Goal: Task Accomplishment & Management: Use online tool/utility

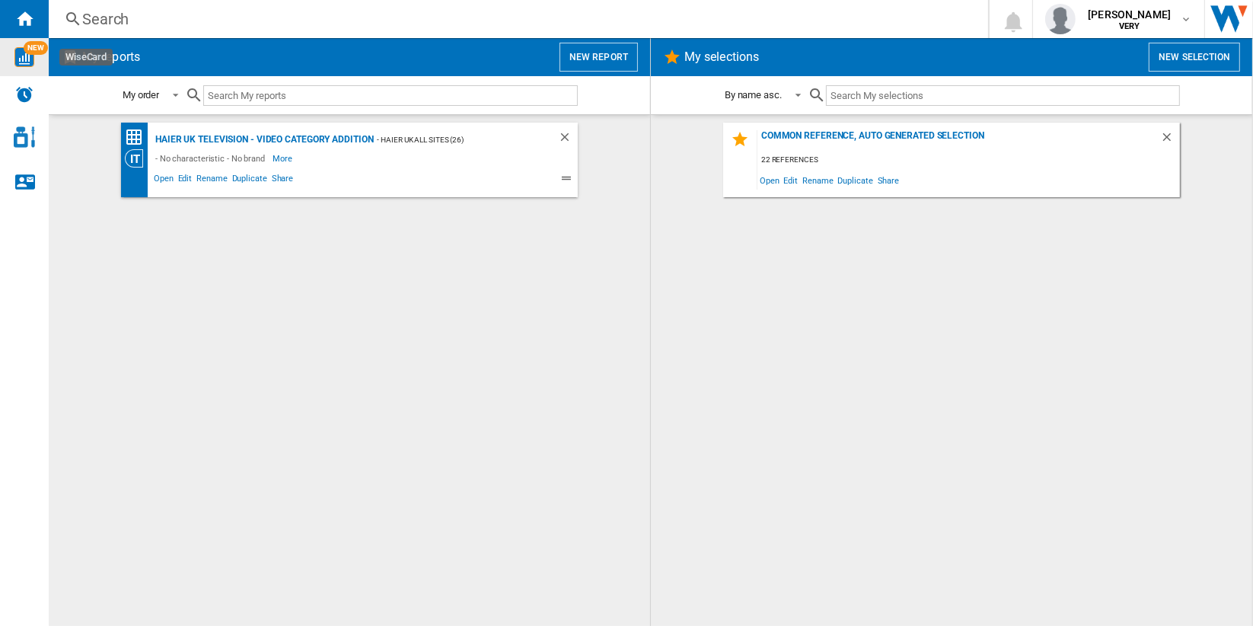
click at [27, 55] on img "WiseCard" at bounding box center [24, 57] width 20 height 20
click at [611, 56] on button "New report" at bounding box center [599, 57] width 78 height 29
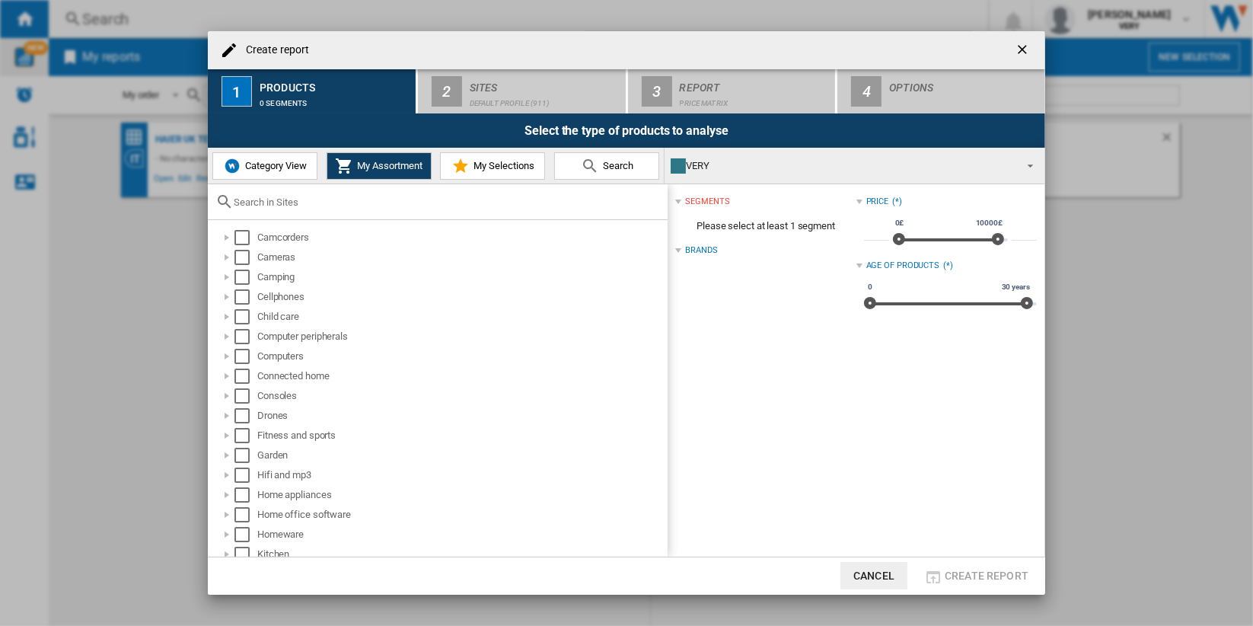
click at [283, 171] on span "Category View" at bounding box center [273, 165] width 65 height 11
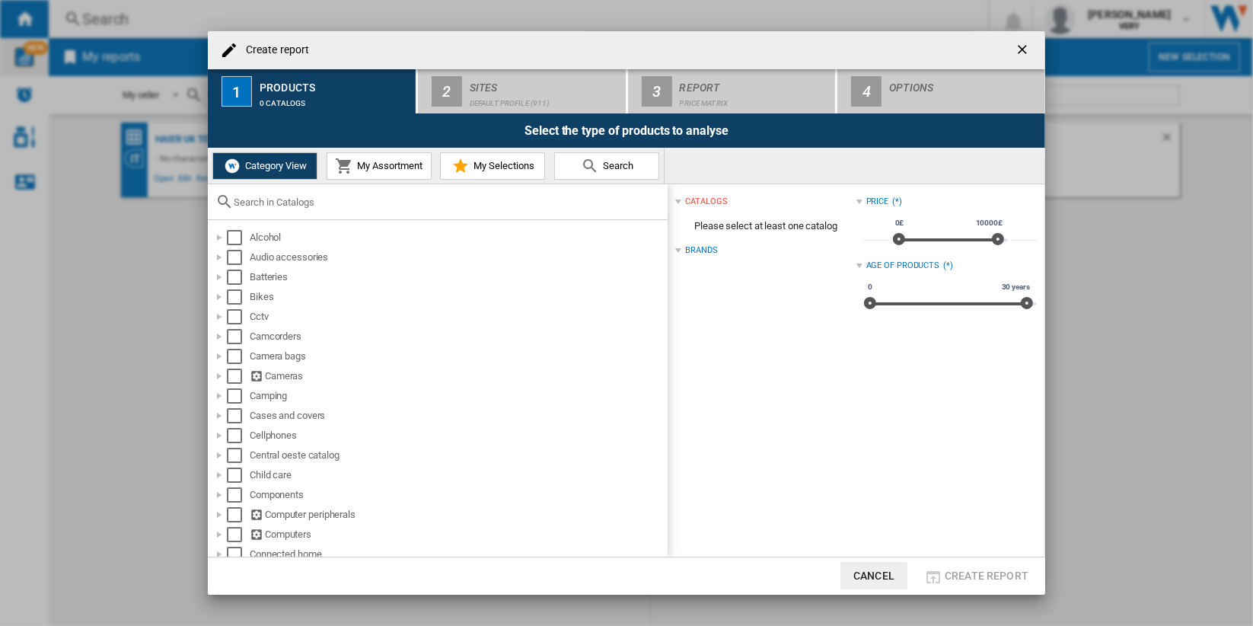
click at [311, 201] on input "text" at bounding box center [447, 201] width 426 height 11
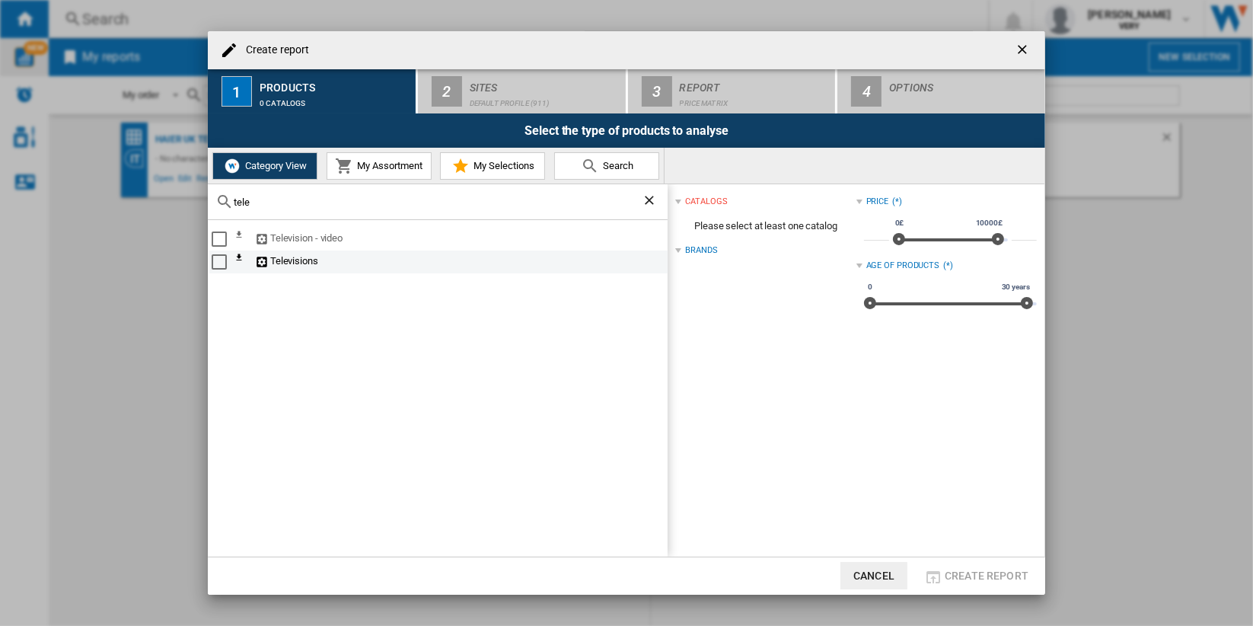
type input "tele"
click at [220, 263] on div "Select" at bounding box center [219, 261] width 15 height 15
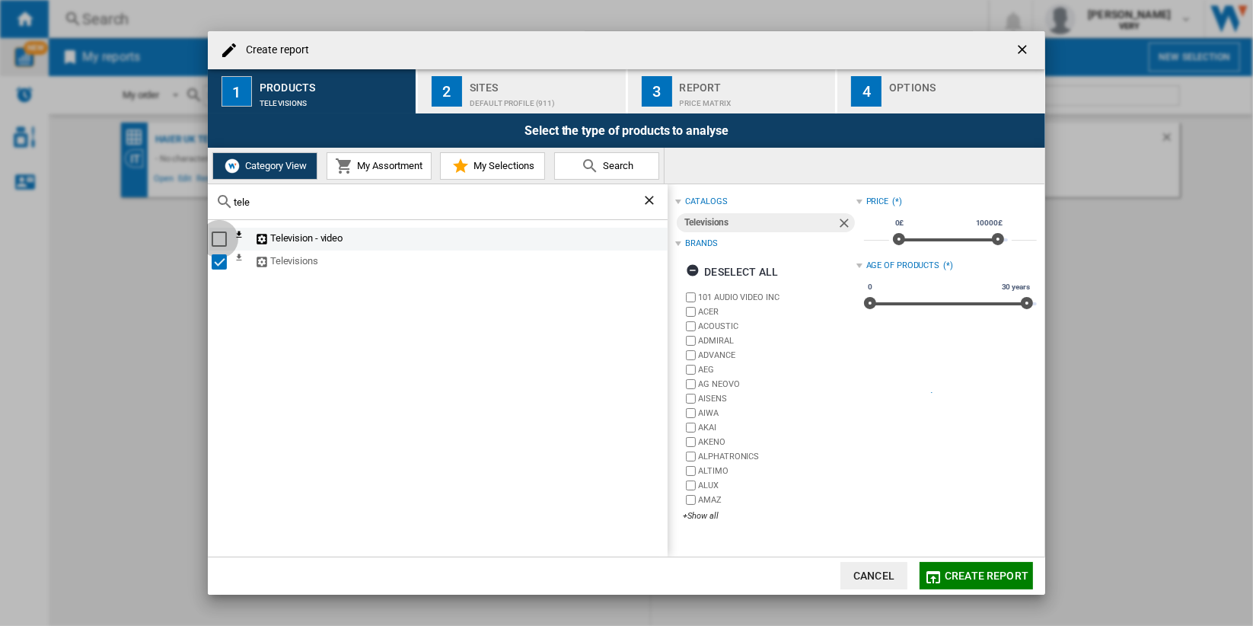
click at [219, 239] on div "Select" at bounding box center [219, 238] width 15 height 15
click at [642, 201] on ng-md-icon "Clear search" at bounding box center [651, 202] width 18 height 18
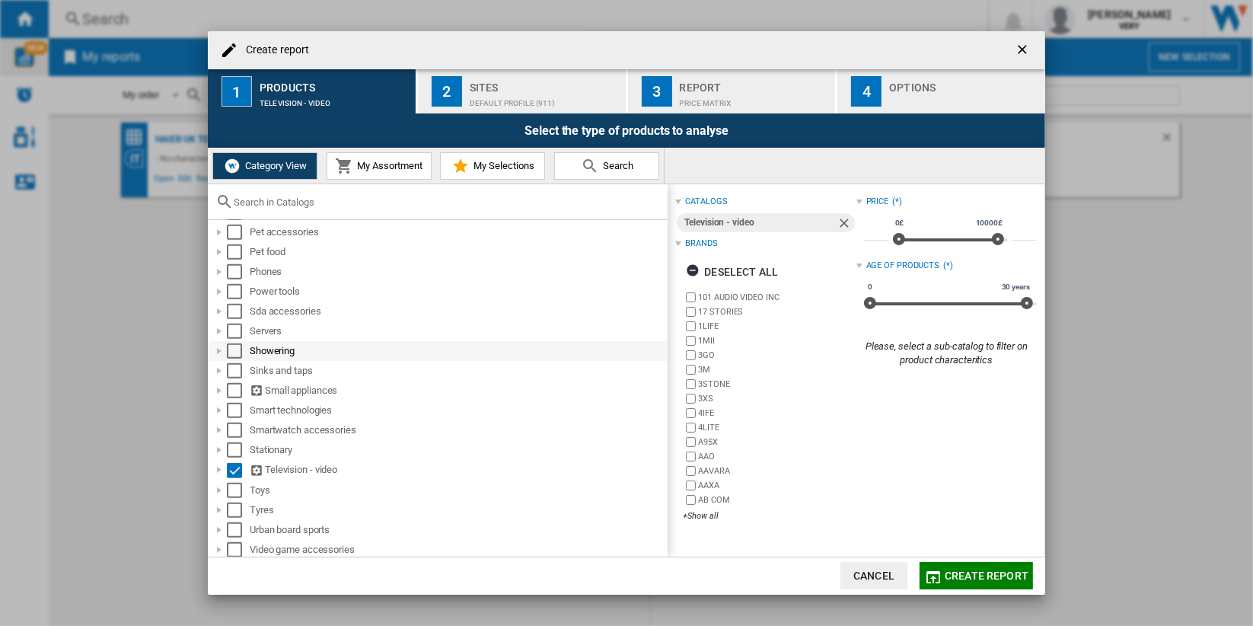
scroll to position [1116, 0]
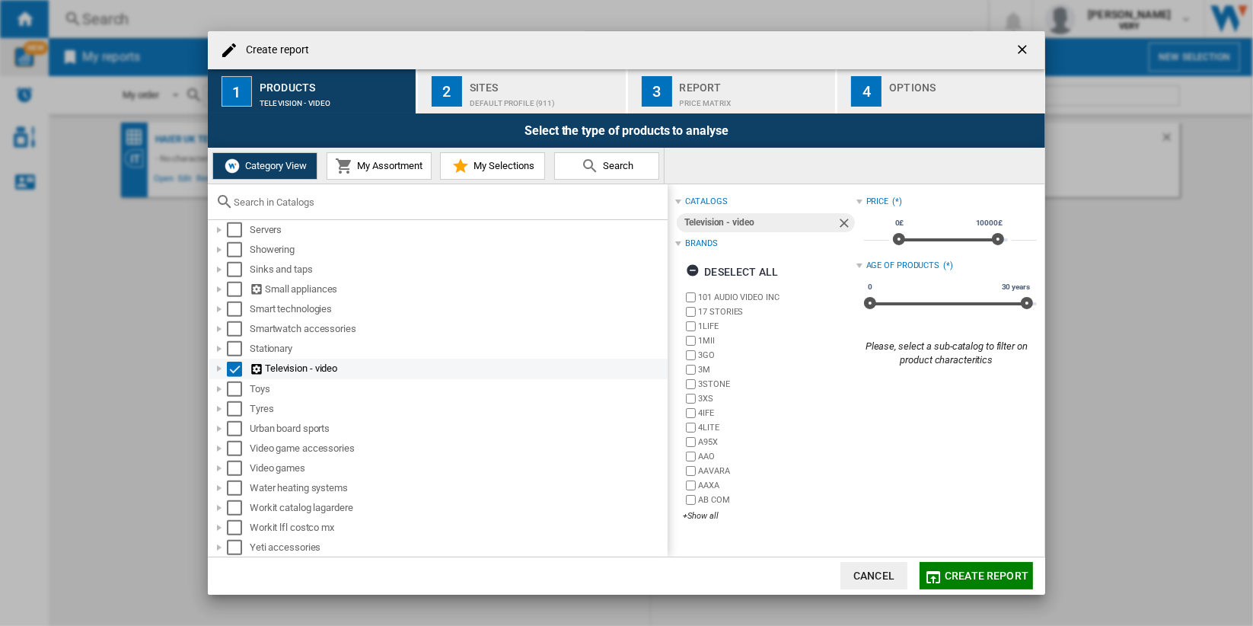
click at [219, 369] on div at bounding box center [219, 368] width 15 height 15
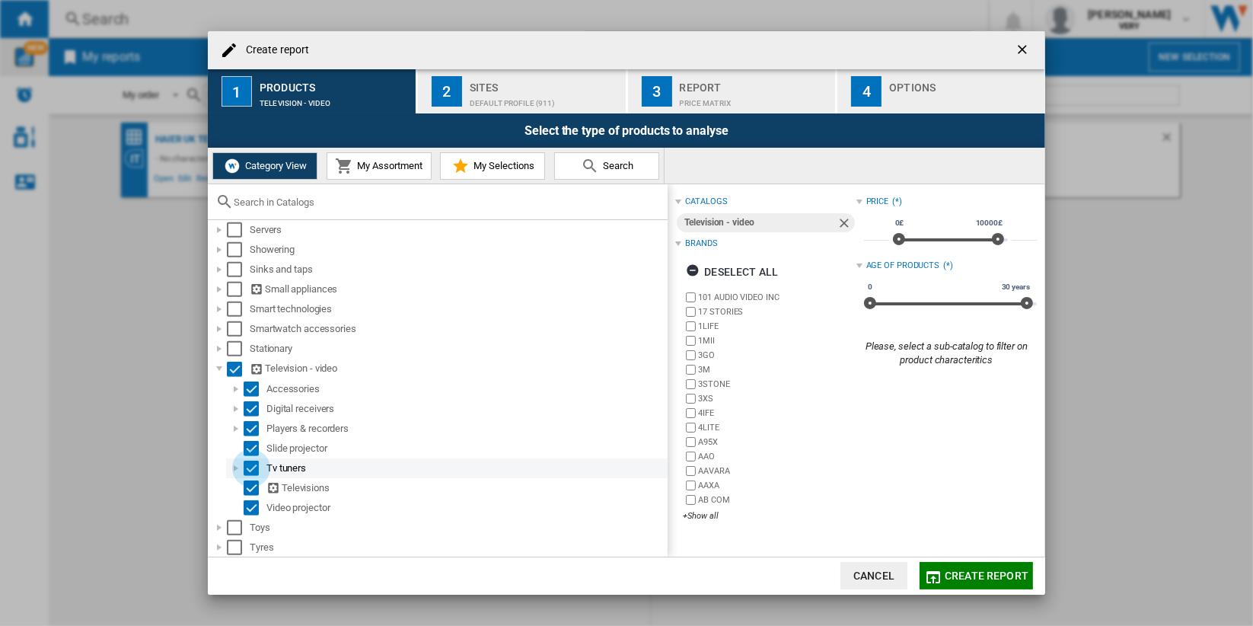
click at [251, 469] on div "Select" at bounding box center [251, 468] width 15 height 15
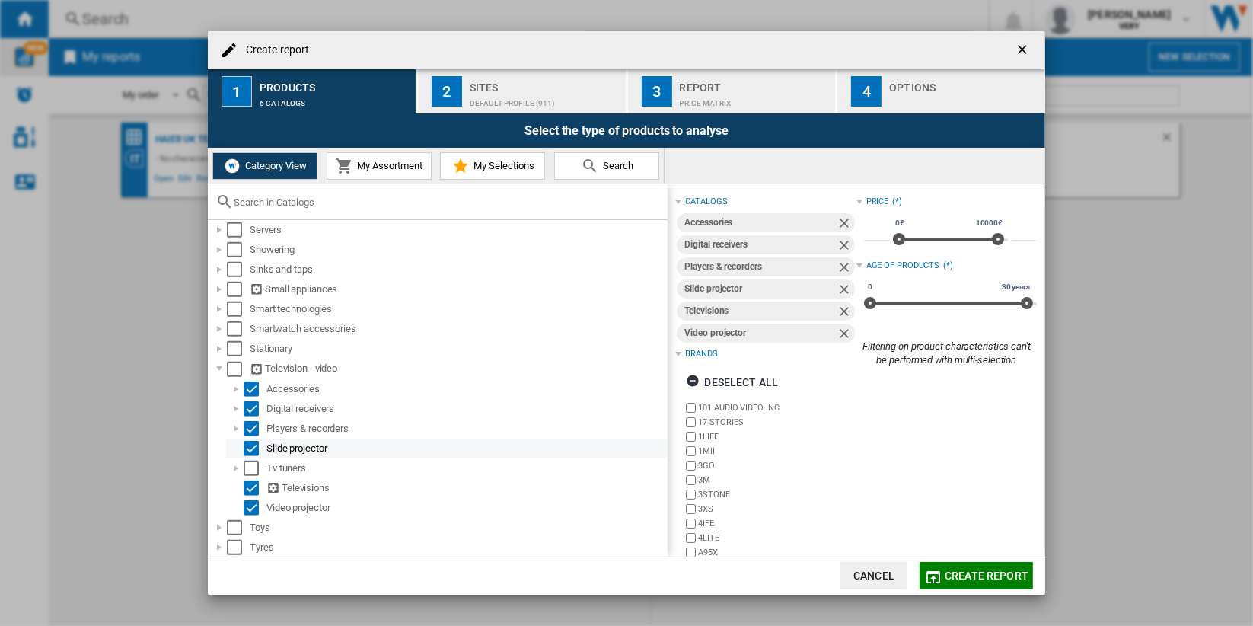
click at [255, 445] on div "Select" at bounding box center [251, 448] width 15 height 15
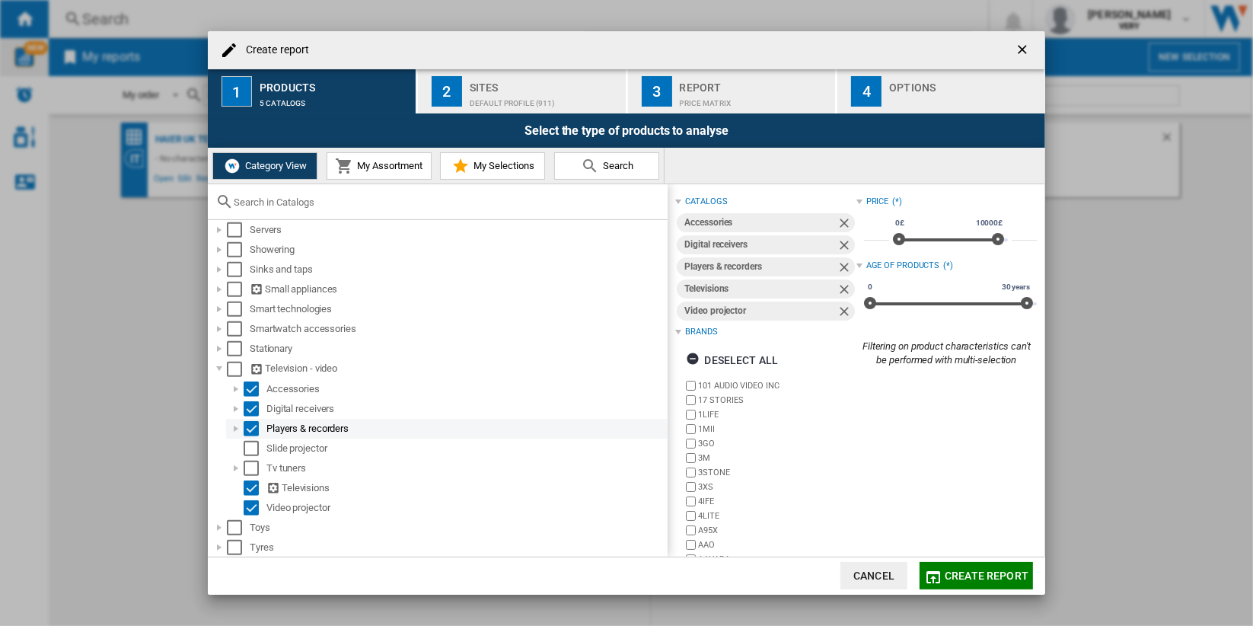
click at [260, 422] on md-checkbox "Select" at bounding box center [255, 428] width 23 height 15
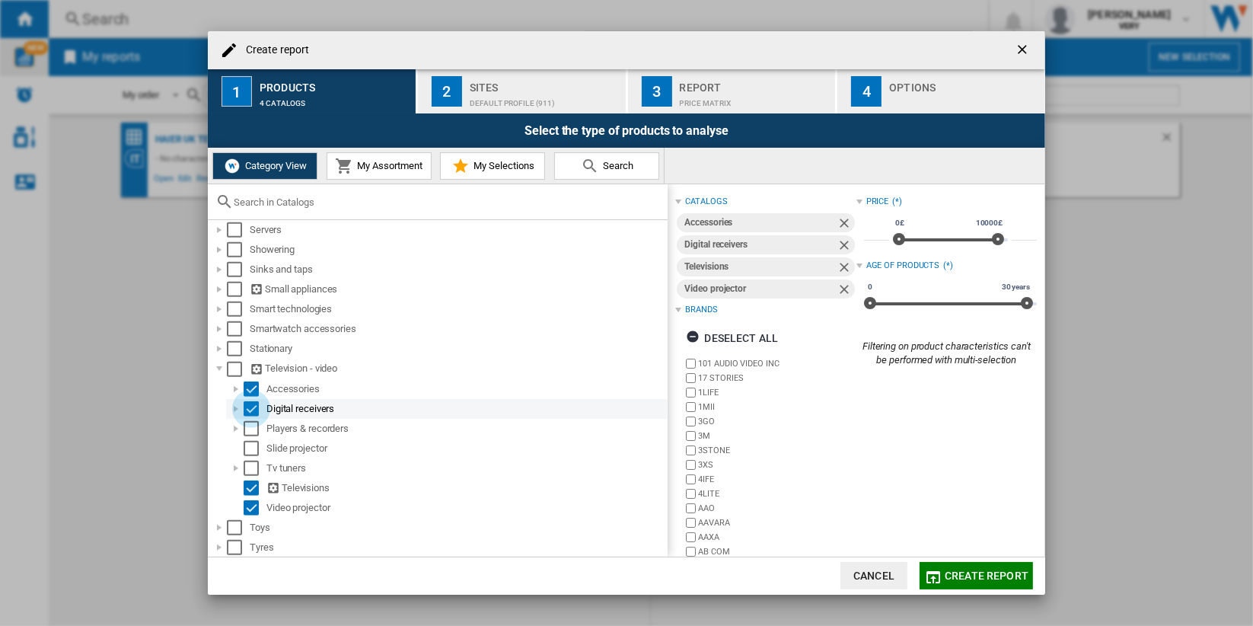
click at [254, 405] on div "Select" at bounding box center [251, 408] width 15 height 15
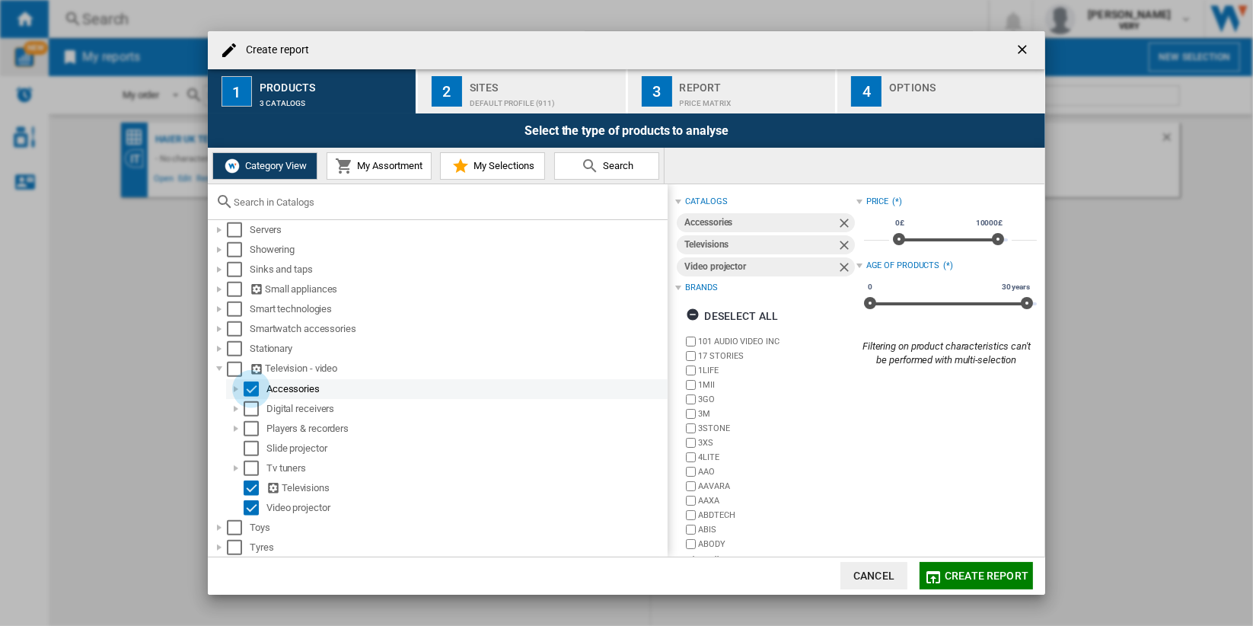
click at [249, 390] on div "Select" at bounding box center [251, 388] width 15 height 15
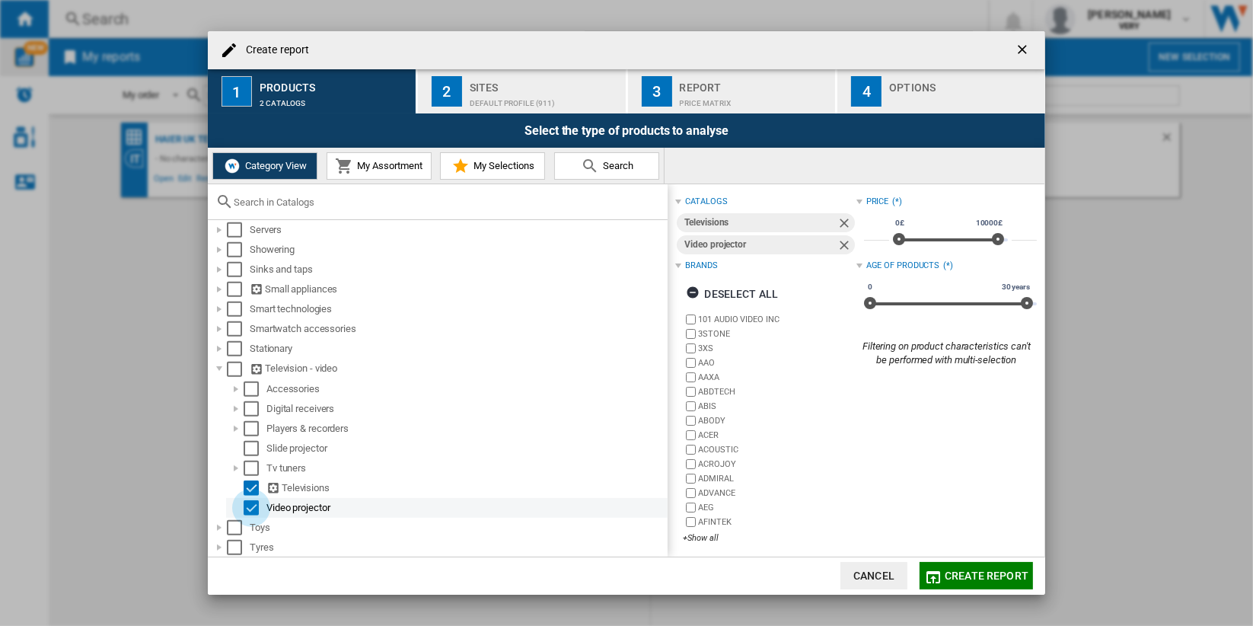
click at [252, 506] on div "Select" at bounding box center [251, 507] width 15 height 15
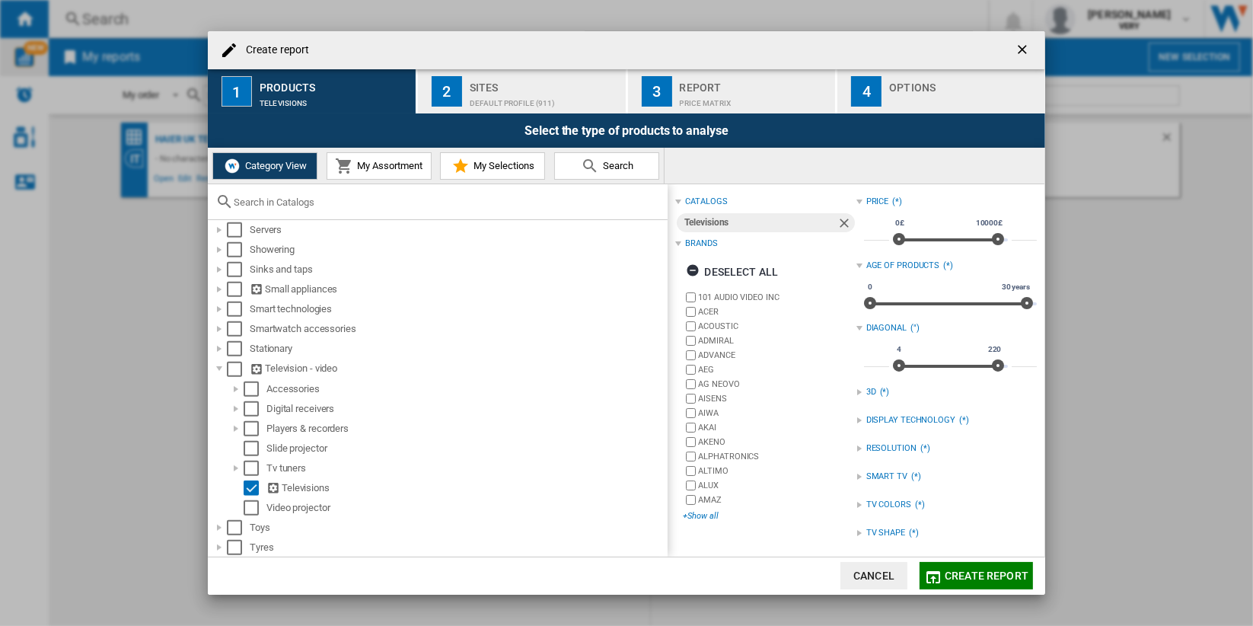
click at [703, 514] on div "+Show all" at bounding box center [769, 515] width 173 height 11
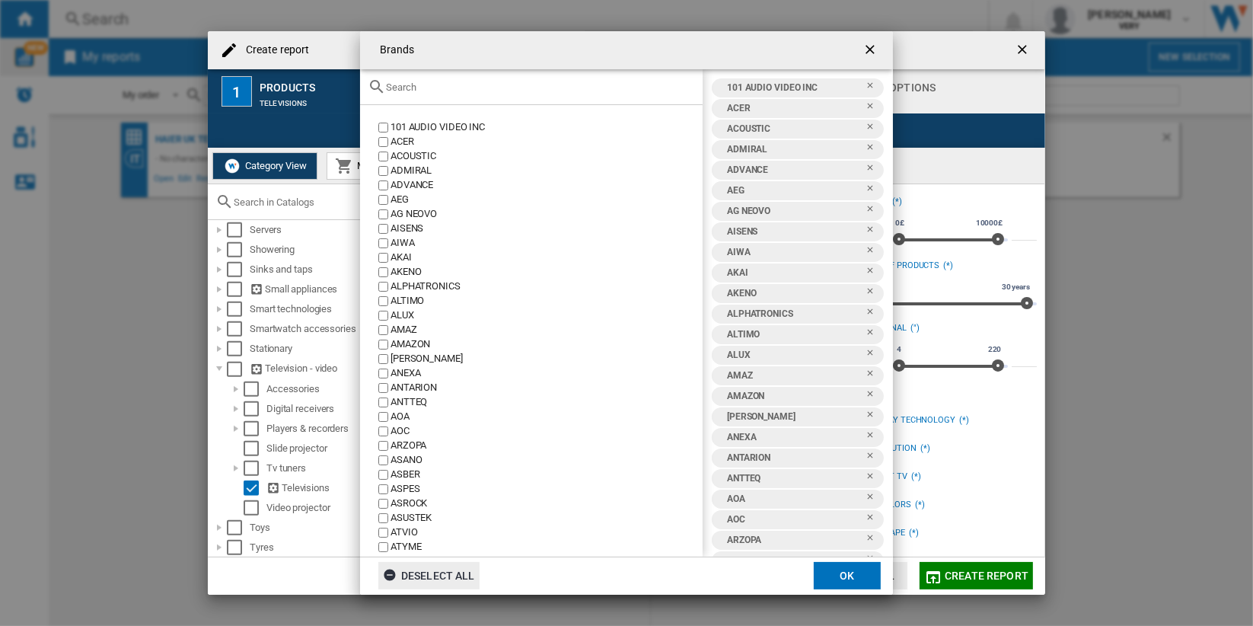
click at [451, 583] on div "Deselect all" at bounding box center [429, 575] width 92 height 27
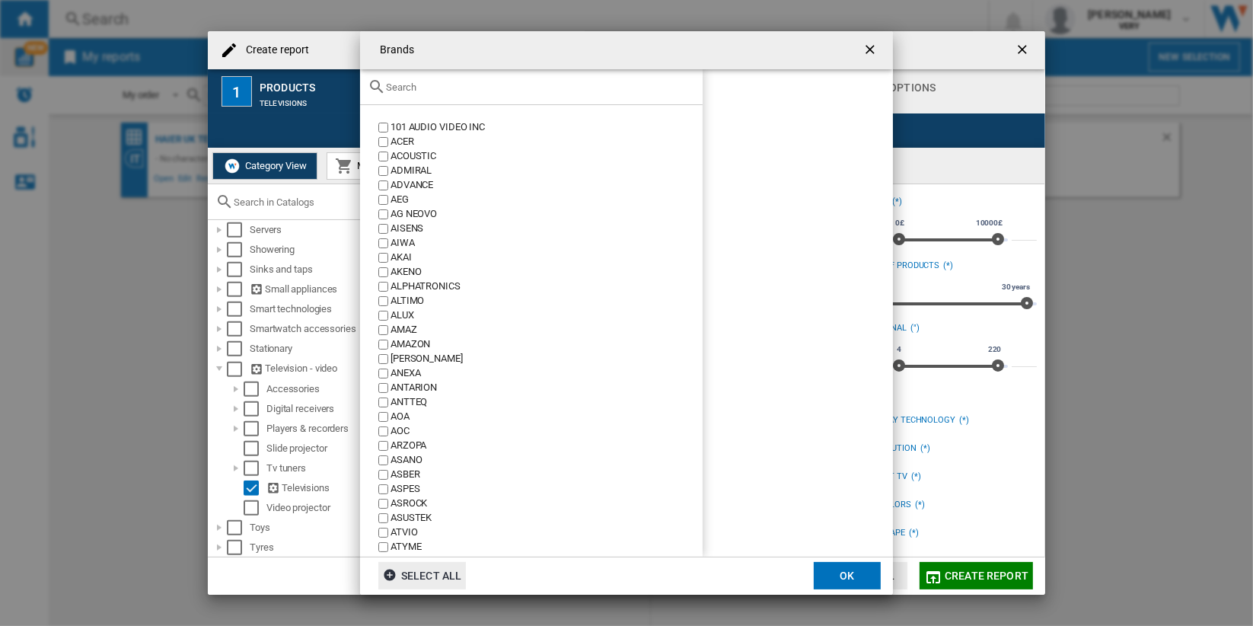
click at [483, 89] on input "text" at bounding box center [540, 86] width 309 height 11
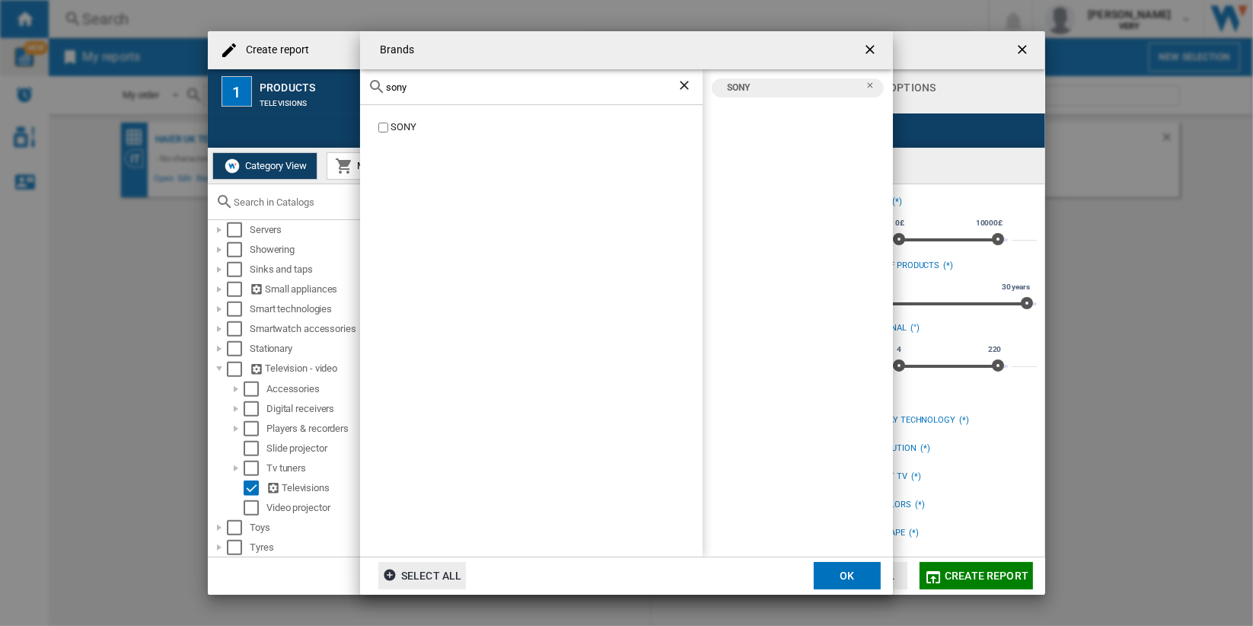
click at [452, 87] on input "sony" at bounding box center [531, 86] width 291 height 11
type input "lg"
click at [866, 575] on button "OK" at bounding box center [847, 575] width 67 height 27
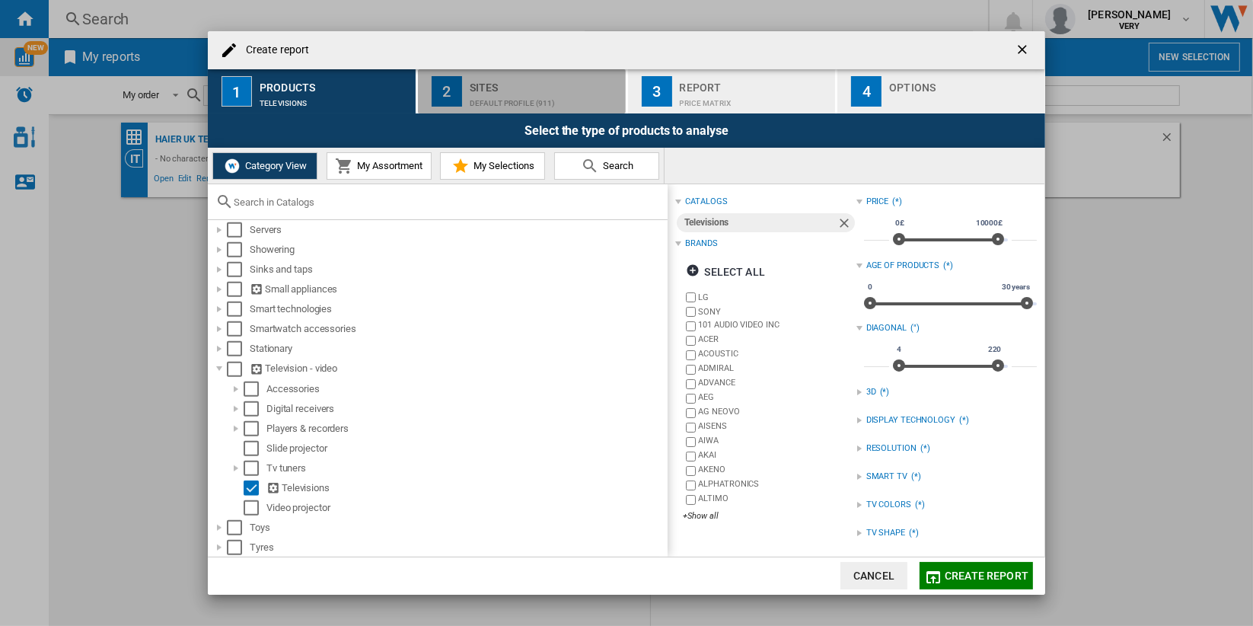
click at [556, 104] on div "Default profile (911)" at bounding box center [545, 99] width 150 height 16
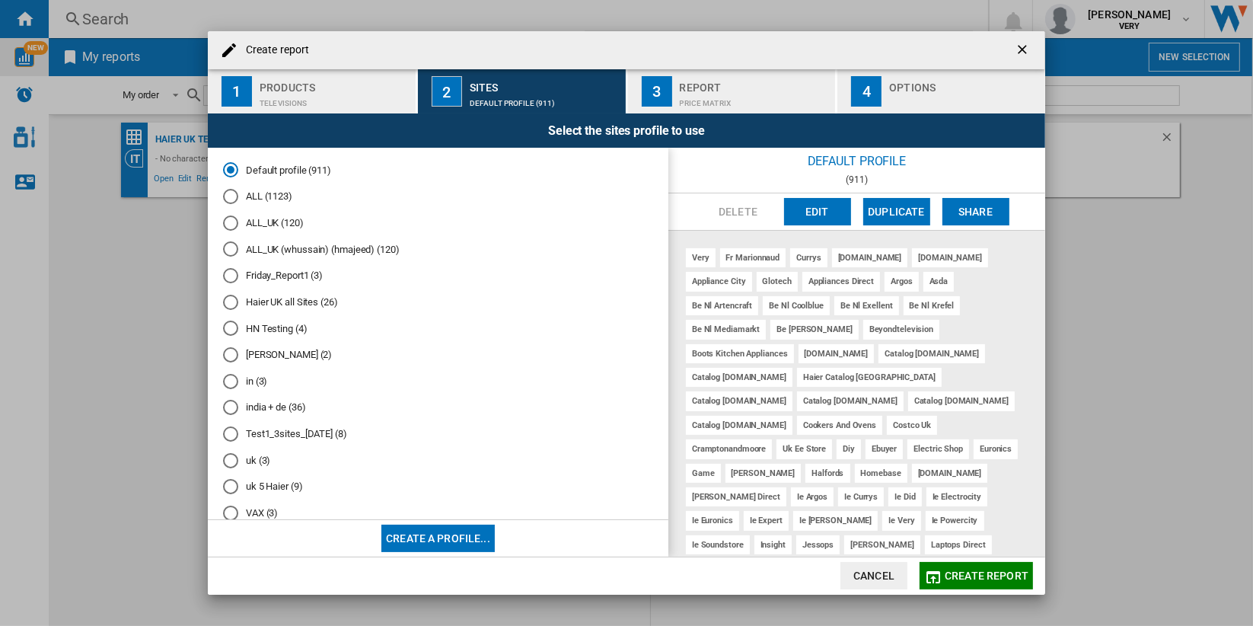
click at [261, 378] on md-radio-button "in (3)" at bounding box center [438, 381] width 430 height 14
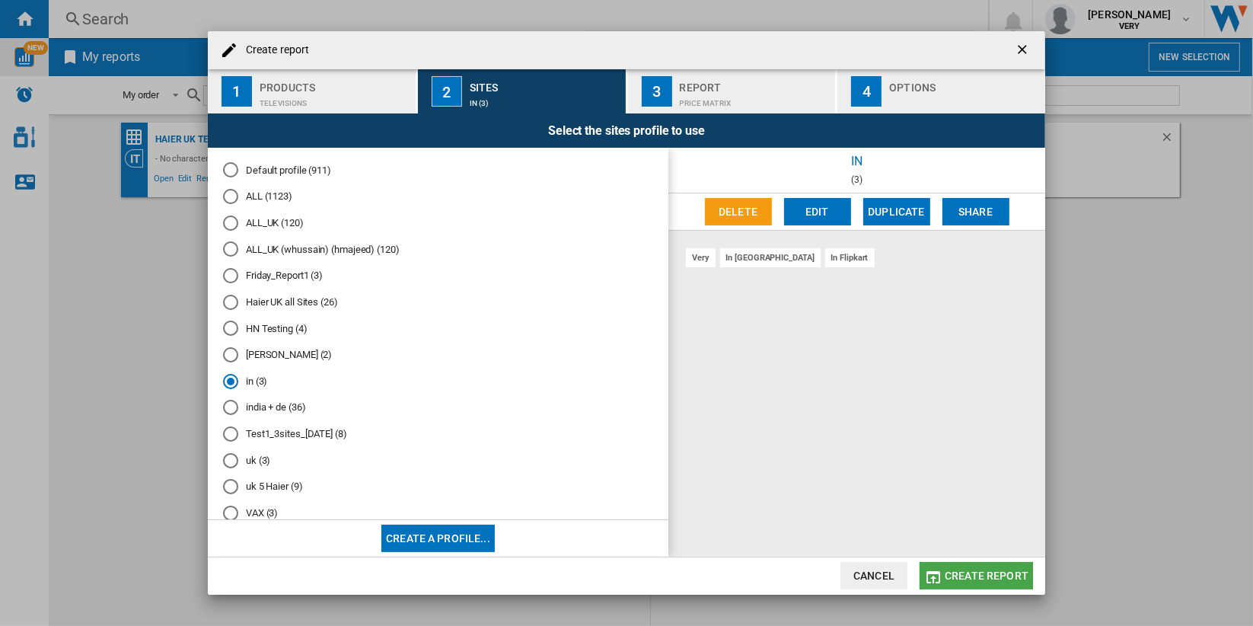
click at [978, 573] on span "Create report" at bounding box center [987, 576] width 84 height 12
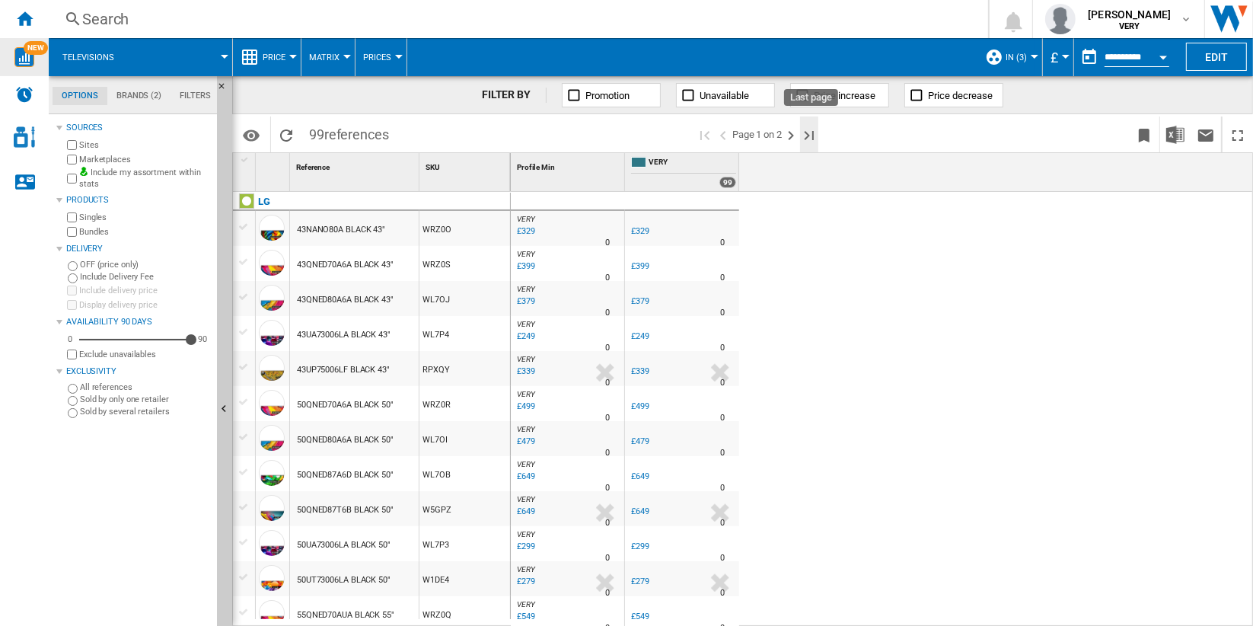
click at [807, 139] on ng-md-icon "Last page" at bounding box center [809, 135] width 18 height 18
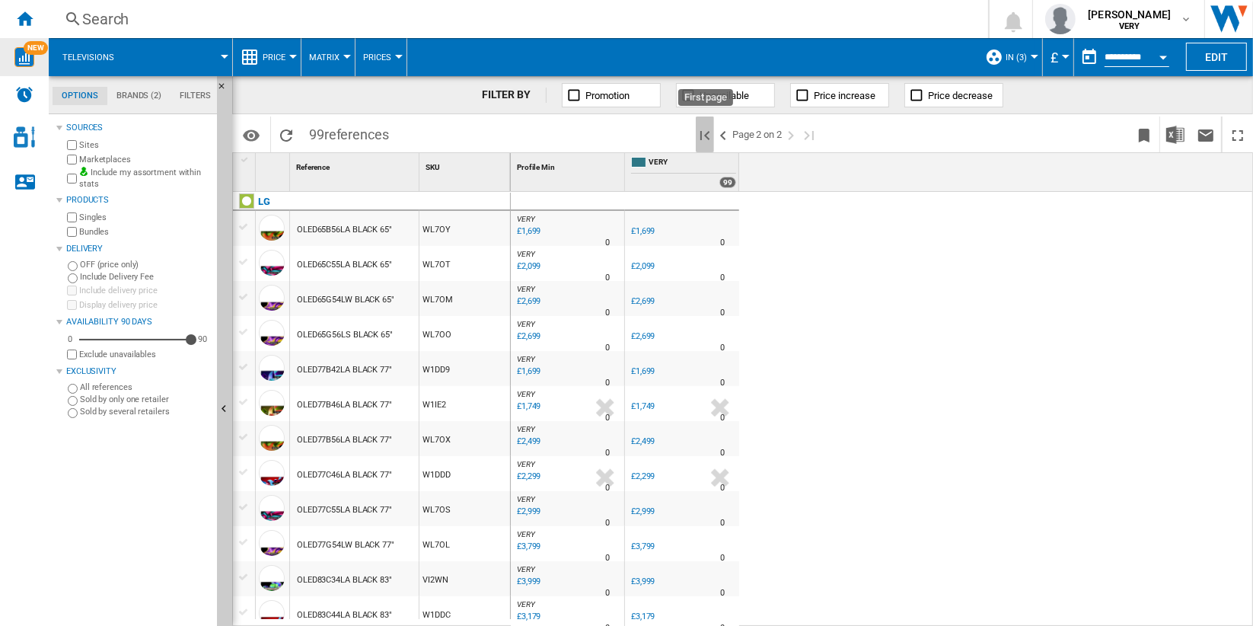
click at [706, 138] on ng-md-icon "First page" at bounding box center [705, 135] width 18 height 18
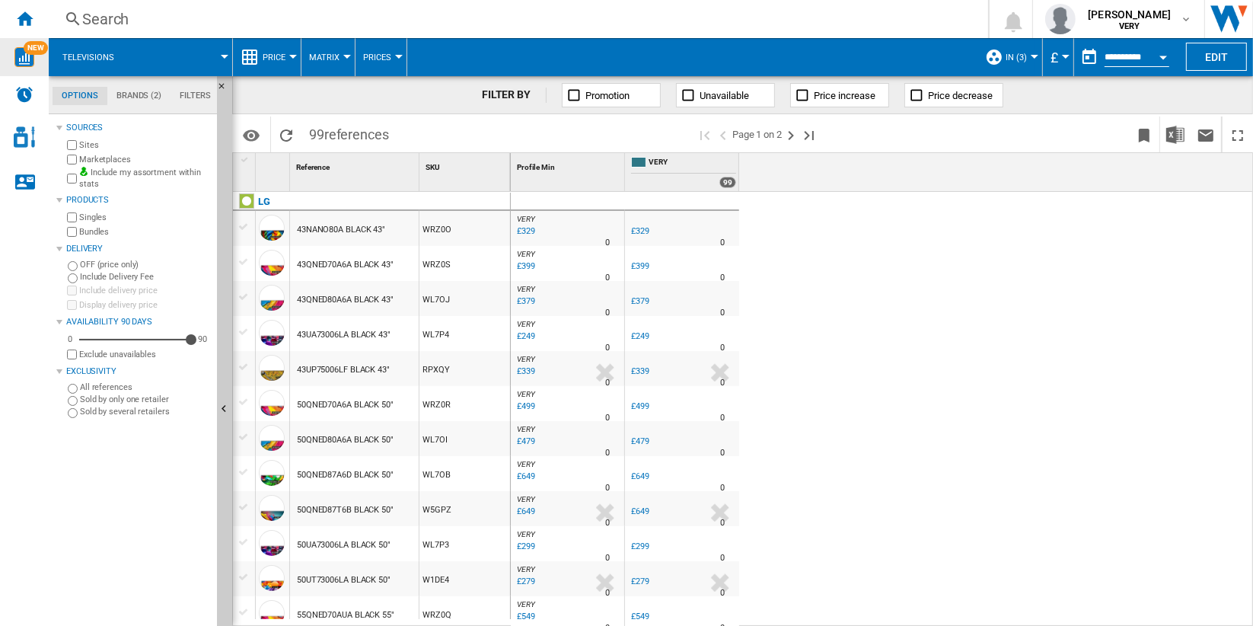
click at [184, 51] on span at bounding box center [180, 57] width 89 height 38
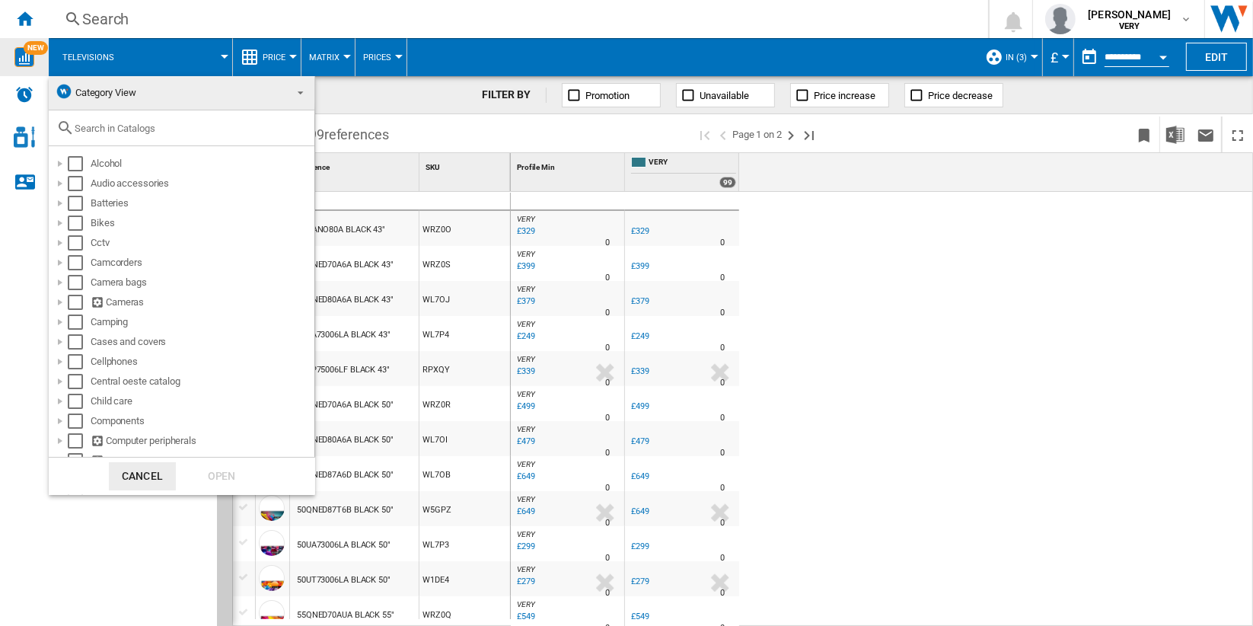
click at [259, 92] on span "Category View" at bounding box center [169, 92] width 229 height 21
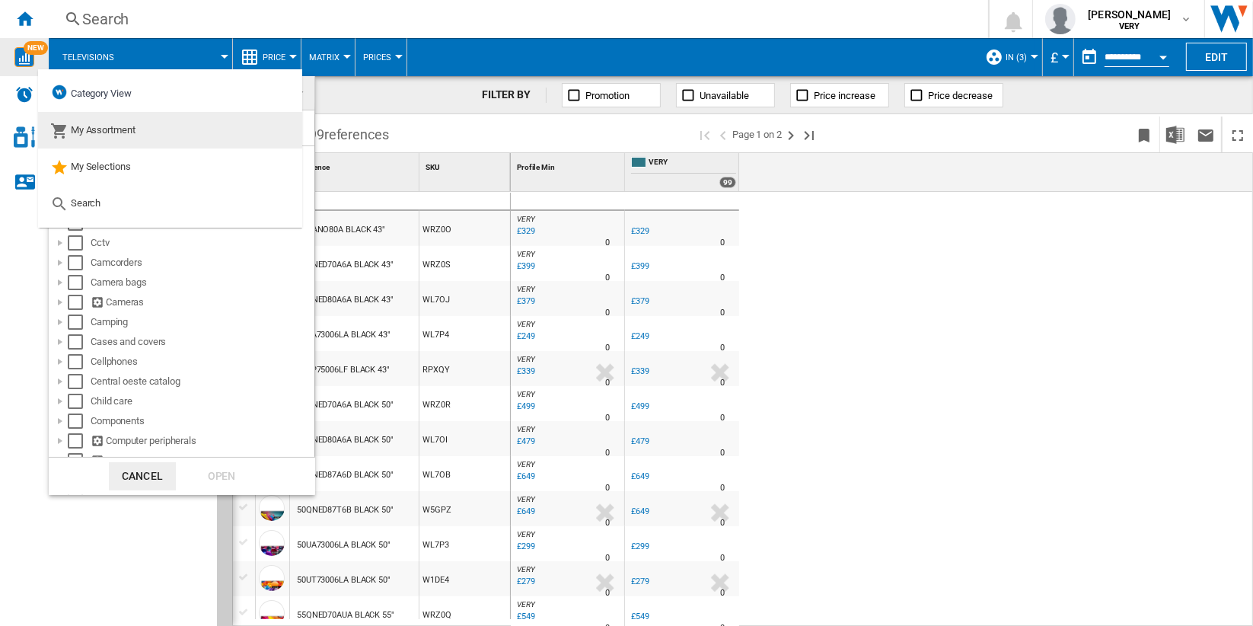
click at [171, 128] on md-option "My Assortment" at bounding box center [170, 130] width 264 height 37
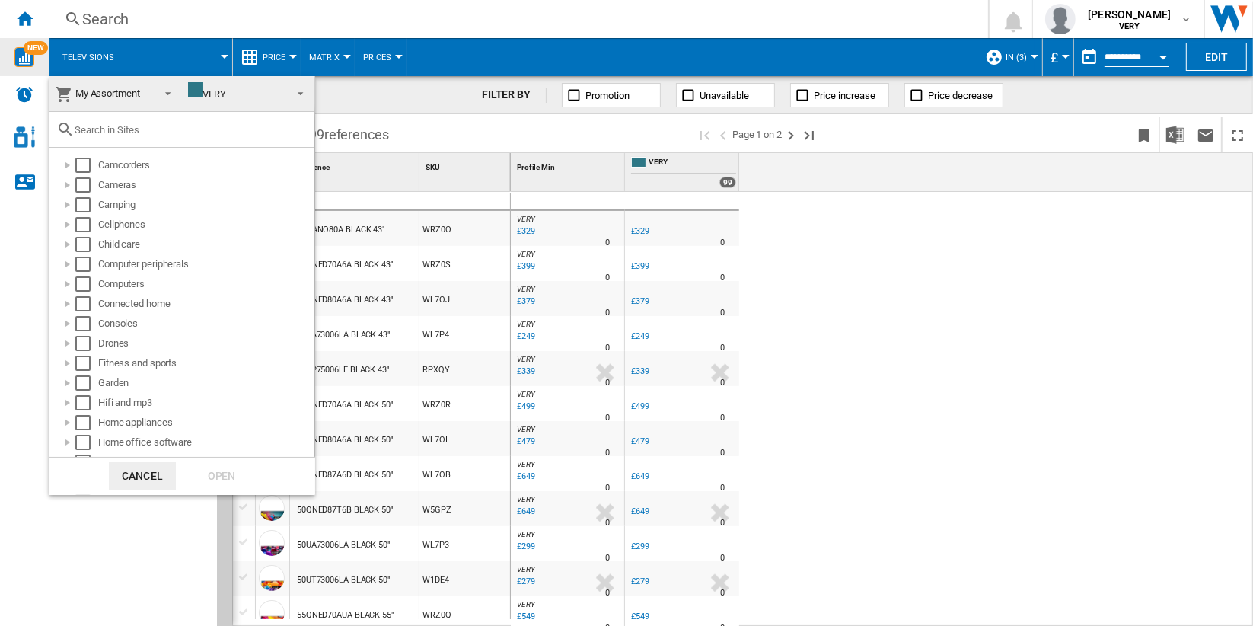
click at [238, 93] on span "VERY" at bounding box center [236, 93] width 97 height 23
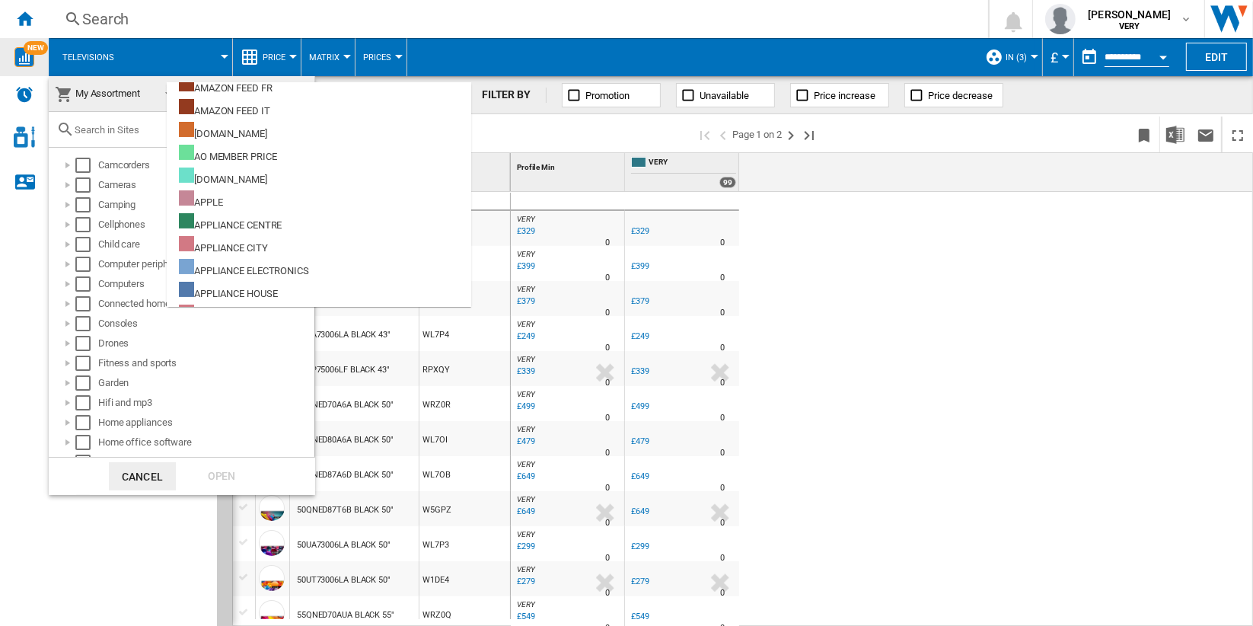
scroll to position [169, 0]
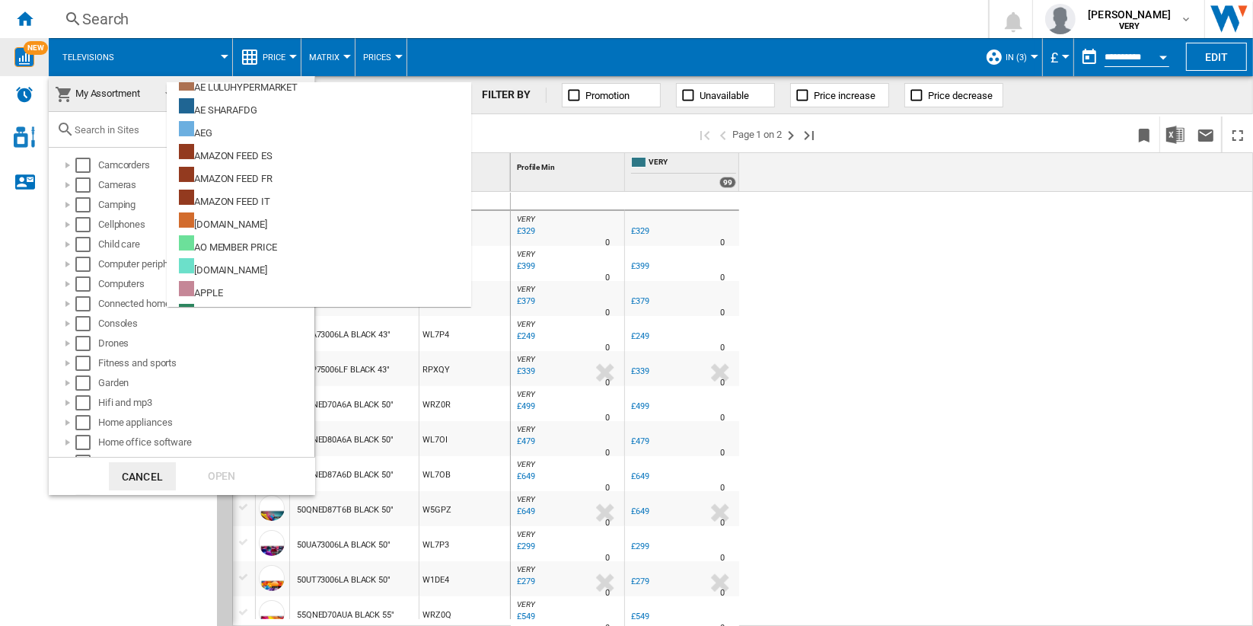
click at [139, 89] on span "My Assortment" at bounding box center [107, 93] width 65 height 11
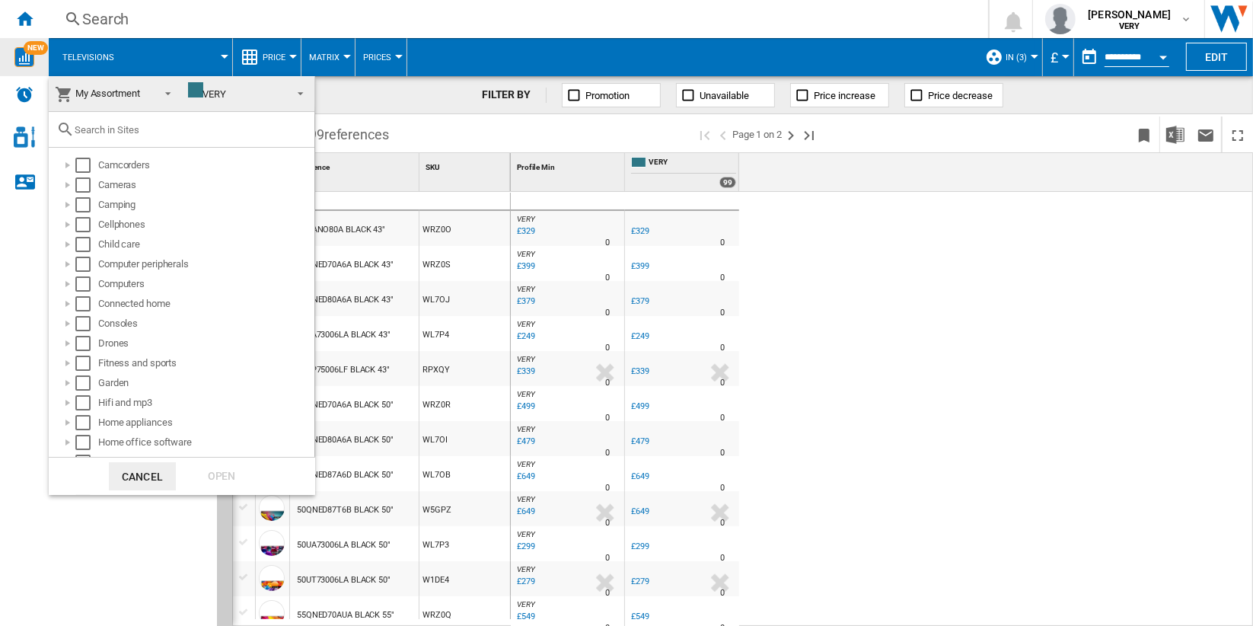
click at [0, 0] on md-option "My Assortment" at bounding box center [0, 0] width 0 height 0
click at [142, 96] on span "My Assortment" at bounding box center [103, 93] width 97 height 21
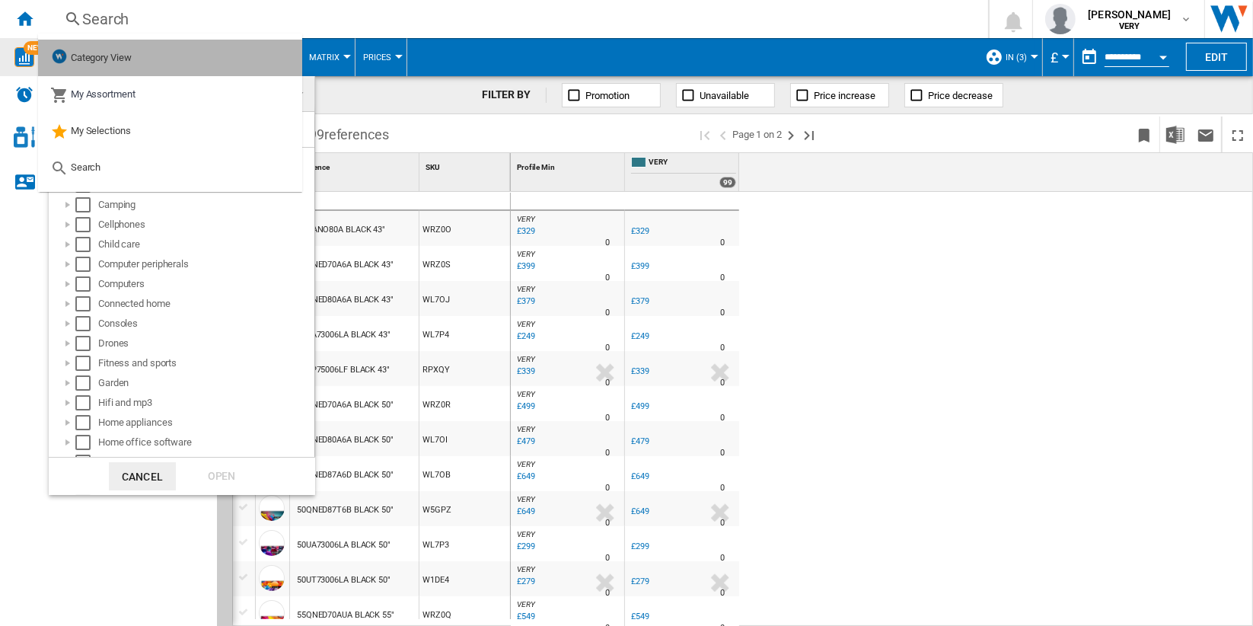
click at [155, 62] on md-option "Category View" at bounding box center [170, 58] width 264 height 37
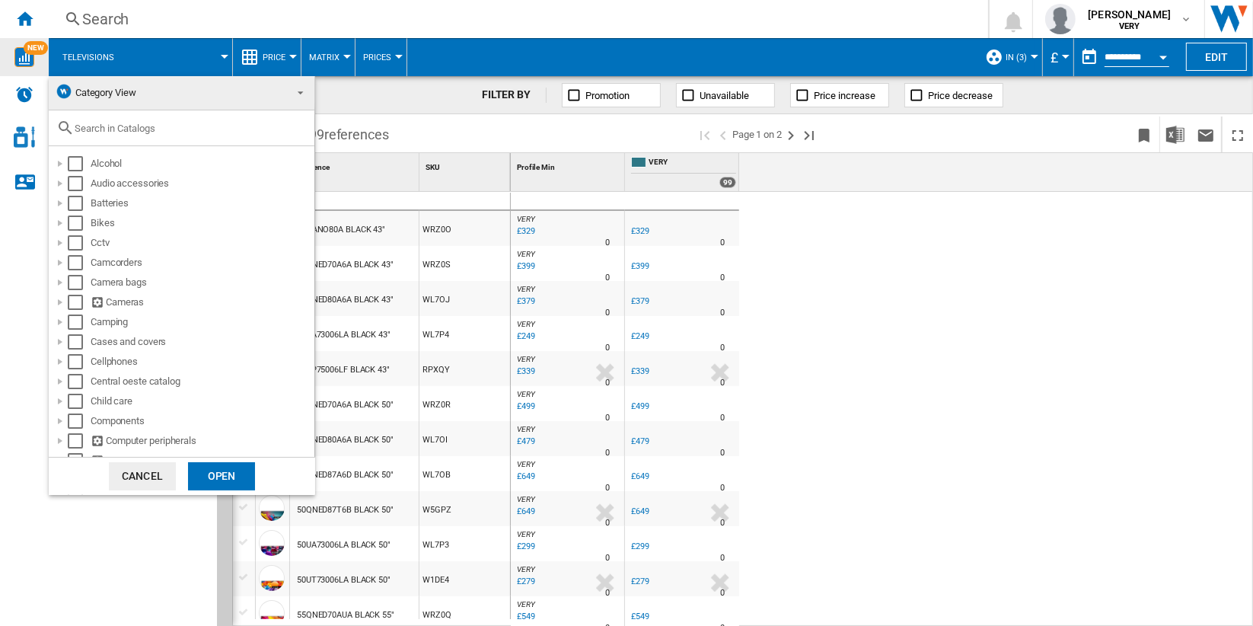
click at [957, 185] on md-backdrop at bounding box center [626, 313] width 1253 height 626
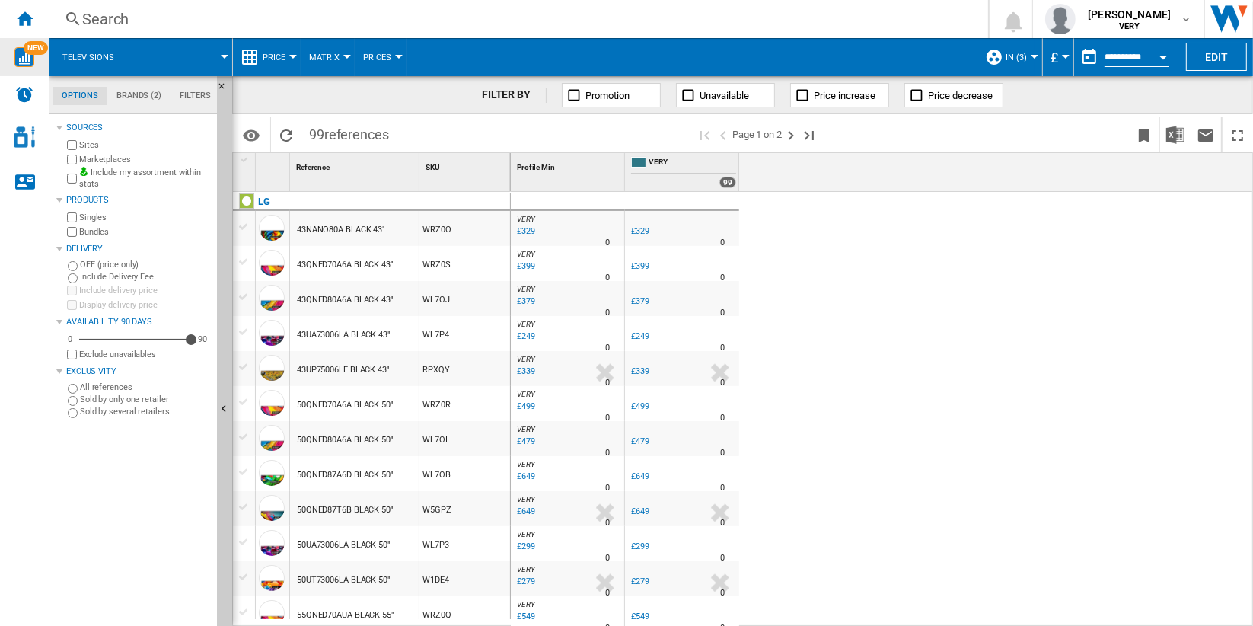
click at [1009, 58] on span "in (3)" at bounding box center [1016, 58] width 21 height 10
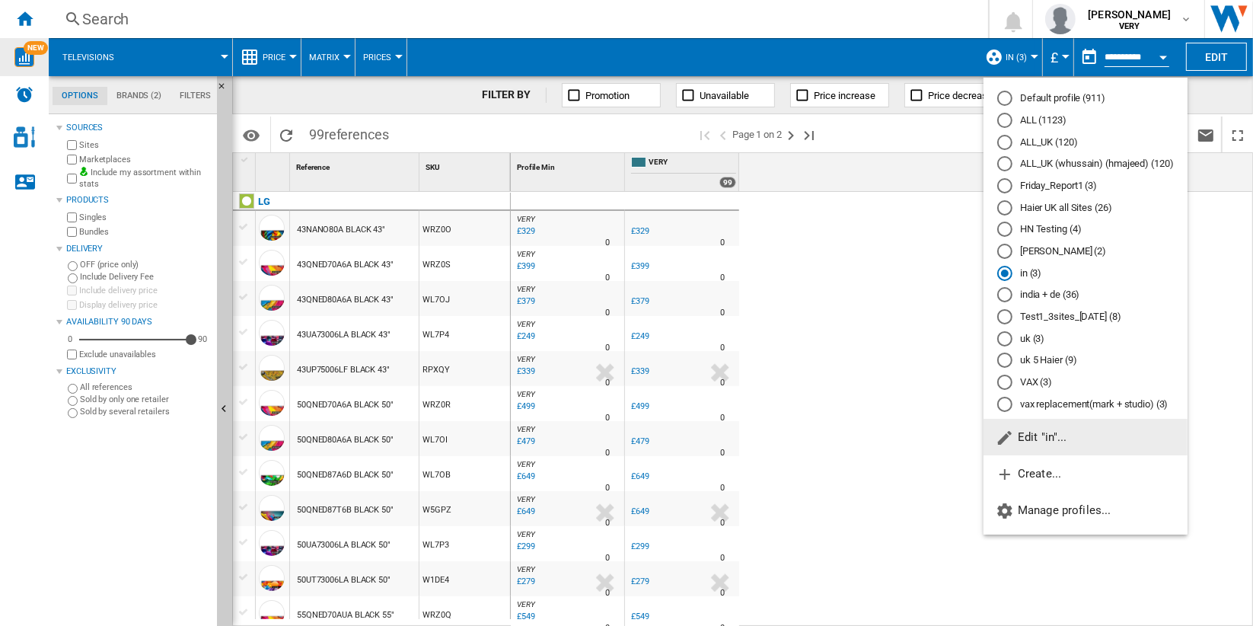
click at [1059, 291] on md-radio-button "india + de (36)" at bounding box center [1086, 295] width 177 height 14
